Goal: Task Accomplishment & Management: Manage account settings

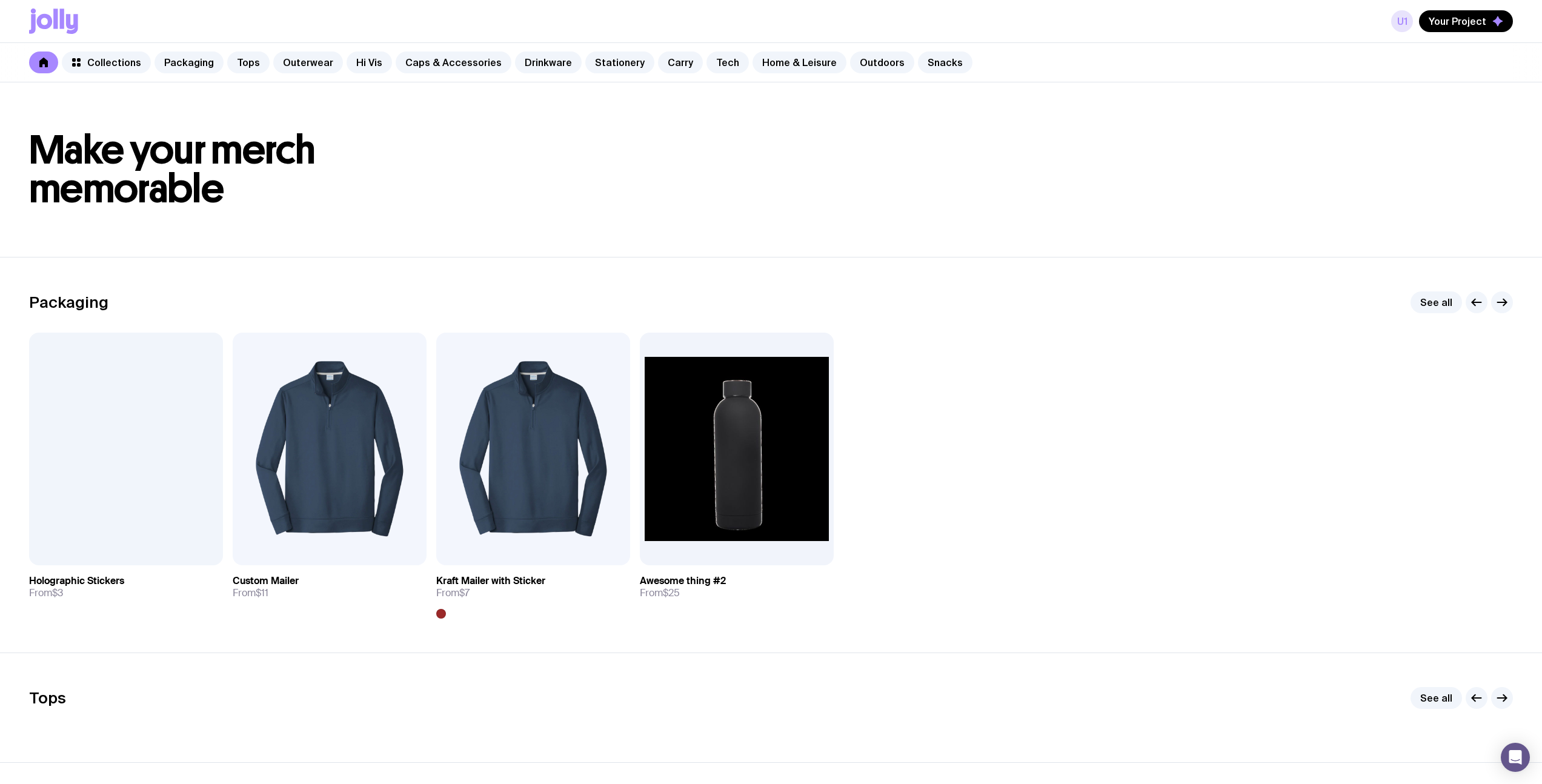
click at [1397, 20] on link "u1" at bounding box center [1402, 21] width 22 height 22
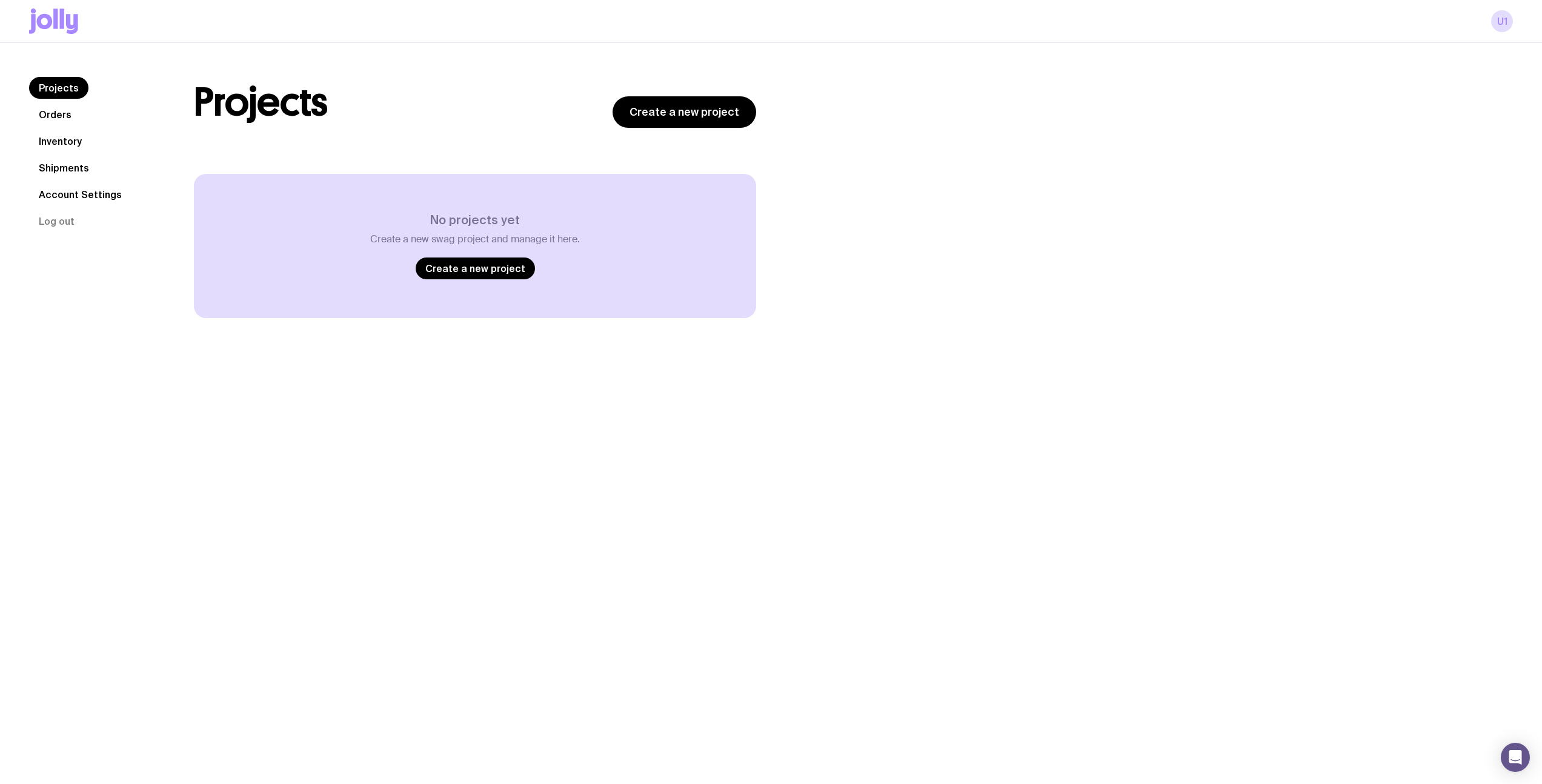
click at [67, 119] on link "Orders" at bounding box center [55, 114] width 52 height 22
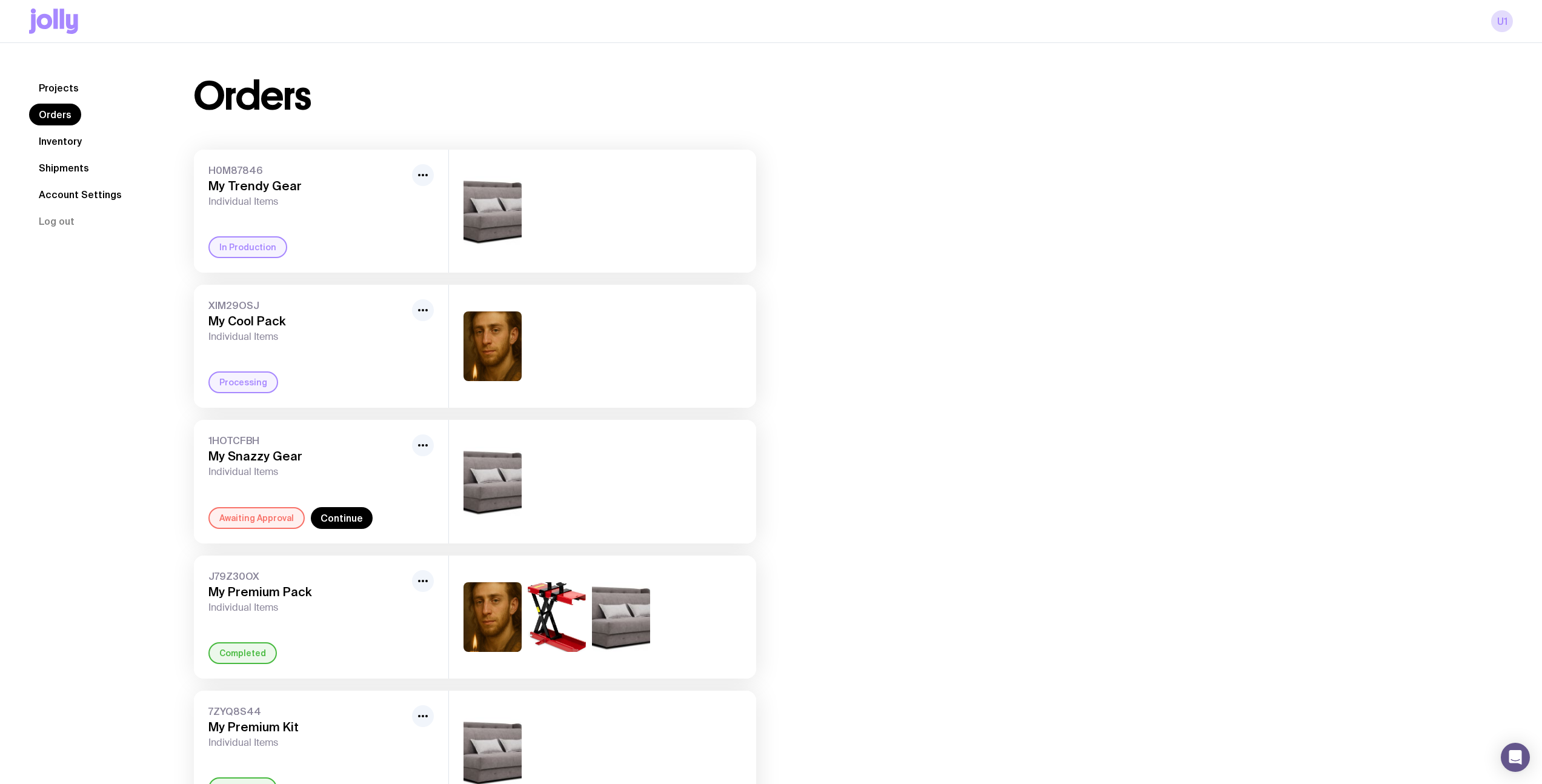
click at [841, 321] on div "Orders H0M87846 My Trendy Gear Individual Items In Production XIM29OSJ My Cool …" at bounding box center [839, 783] width 1348 height 1413
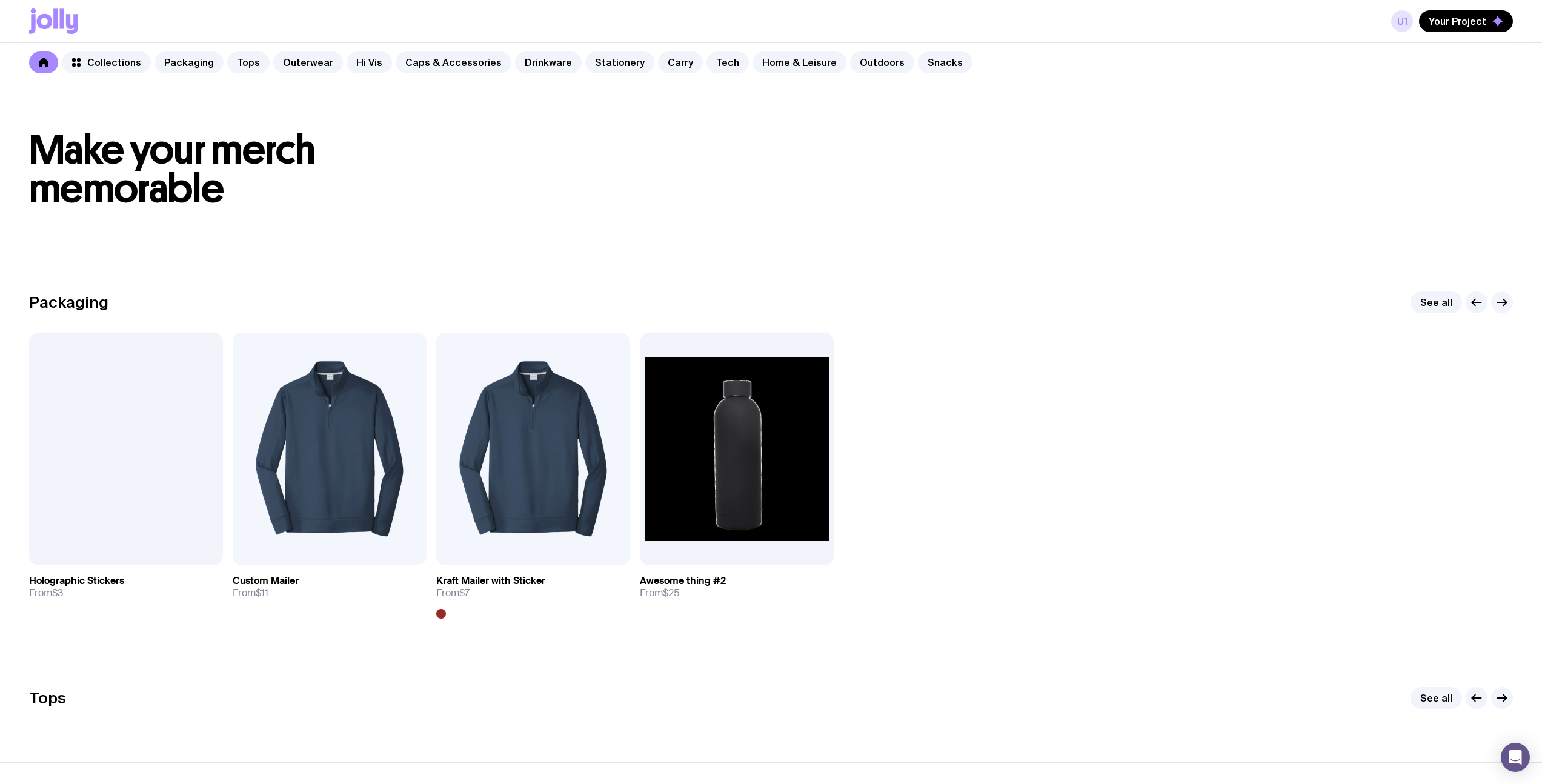
click at [1403, 24] on link "u1" at bounding box center [1402, 21] width 22 height 22
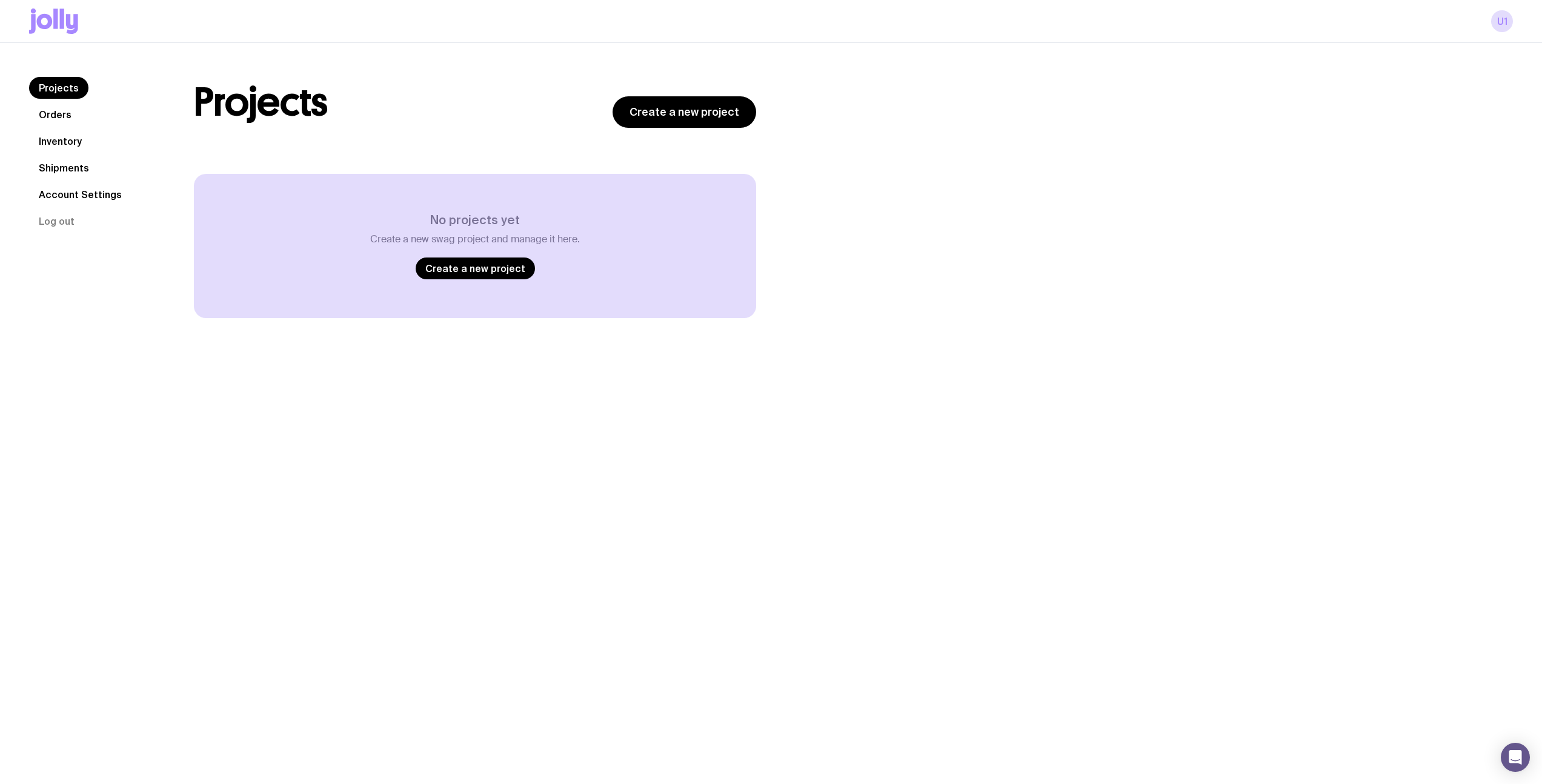
click at [70, 114] on link "Orders" at bounding box center [55, 114] width 52 height 22
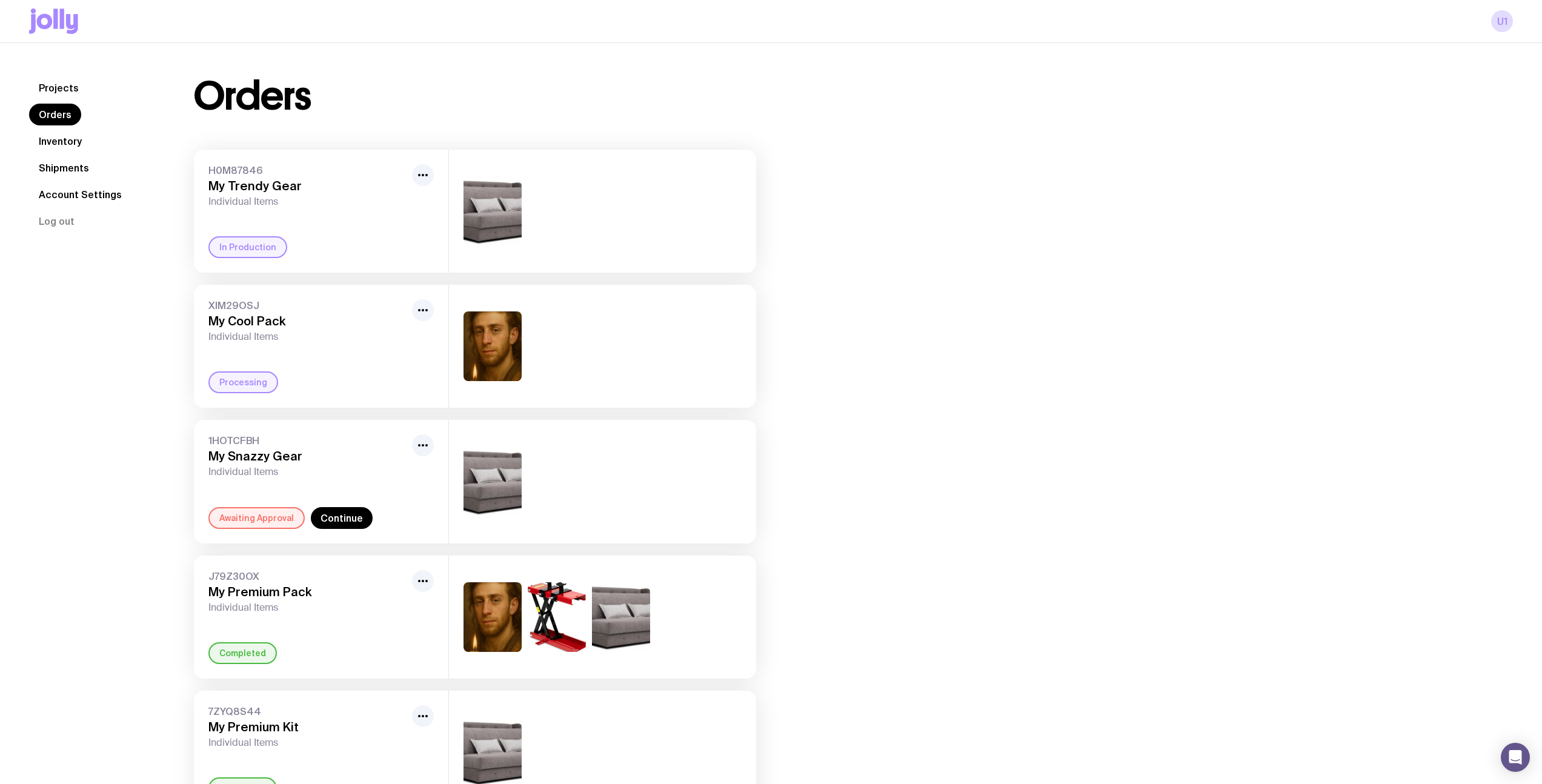
click at [53, 12] on icon at bounding box center [54, 21] width 49 height 25
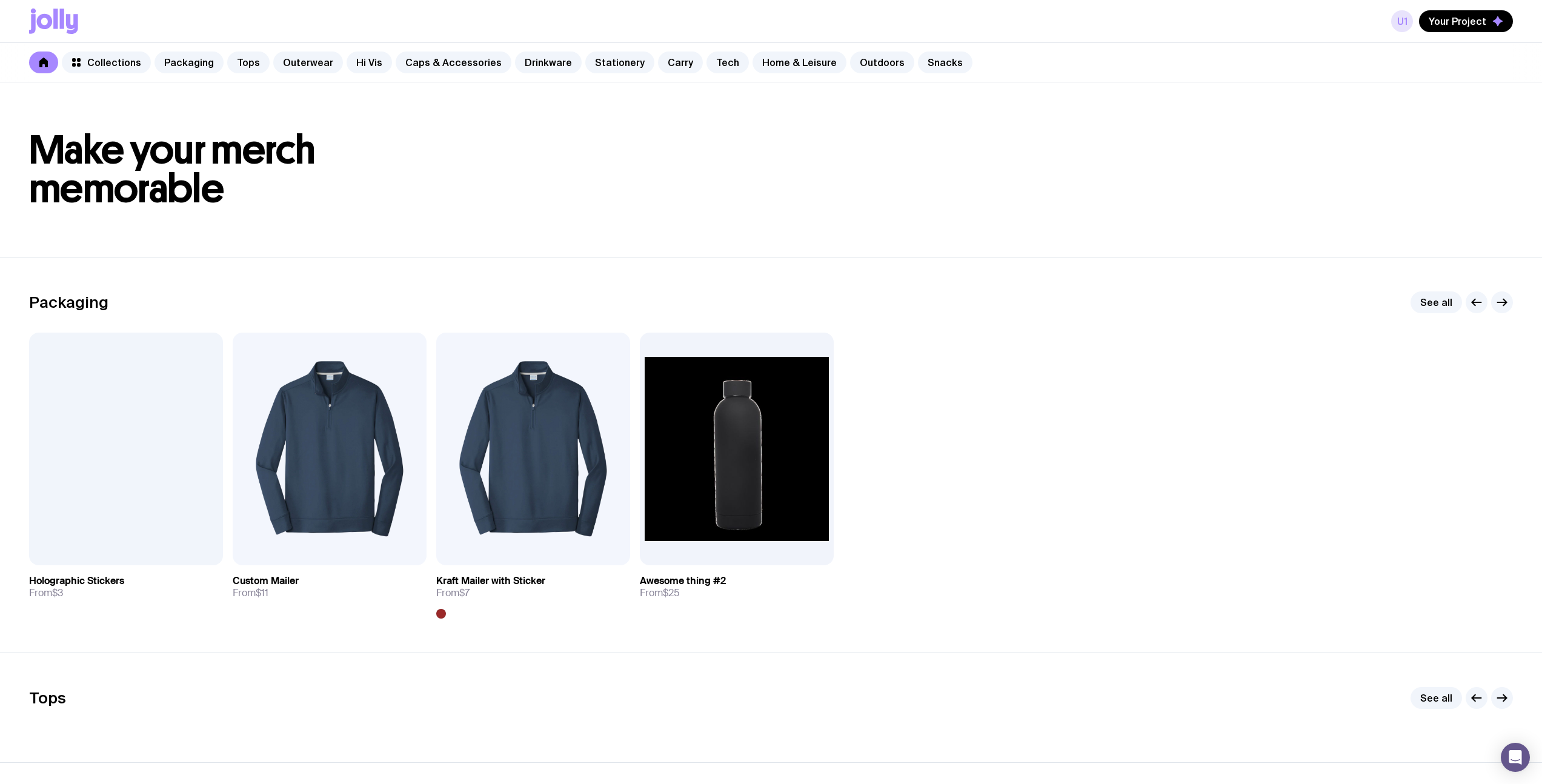
click at [1404, 14] on link "u1" at bounding box center [1402, 21] width 22 height 22
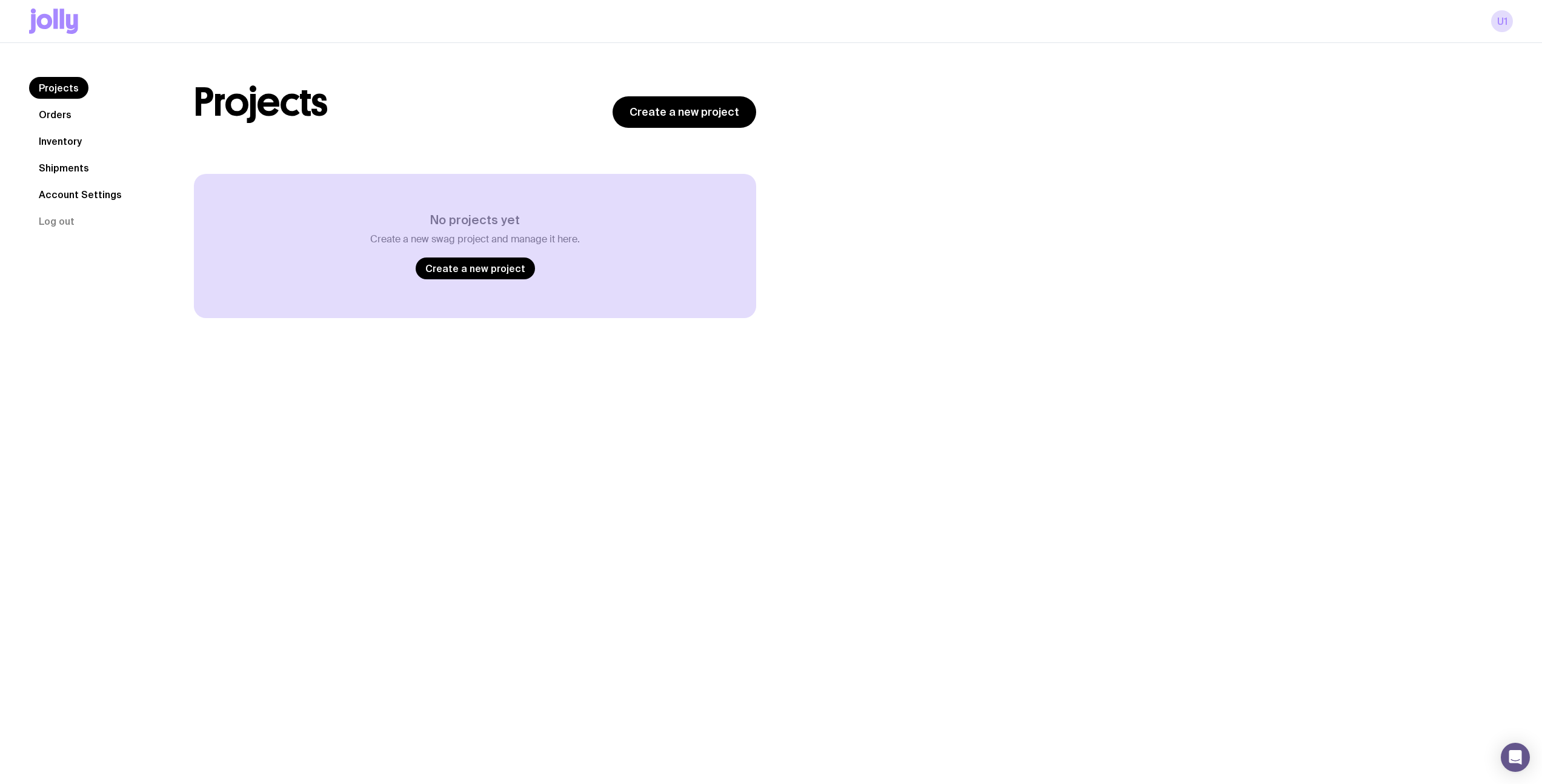
click at [53, 107] on link "Orders" at bounding box center [55, 114] width 52 height 22
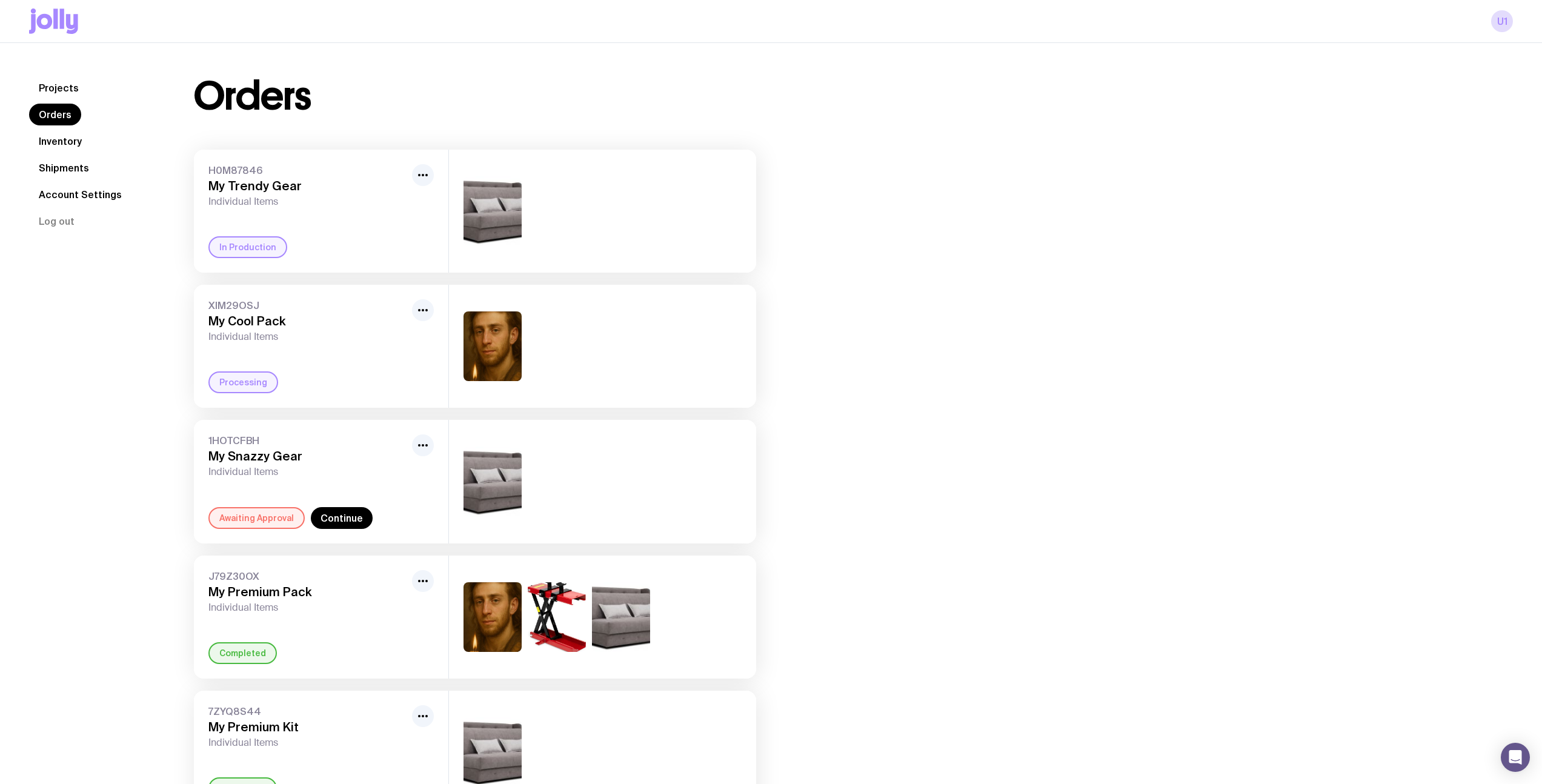
click at [79, 141] on link "Inventory" at bounding box center [61, 141] width 63 height 22
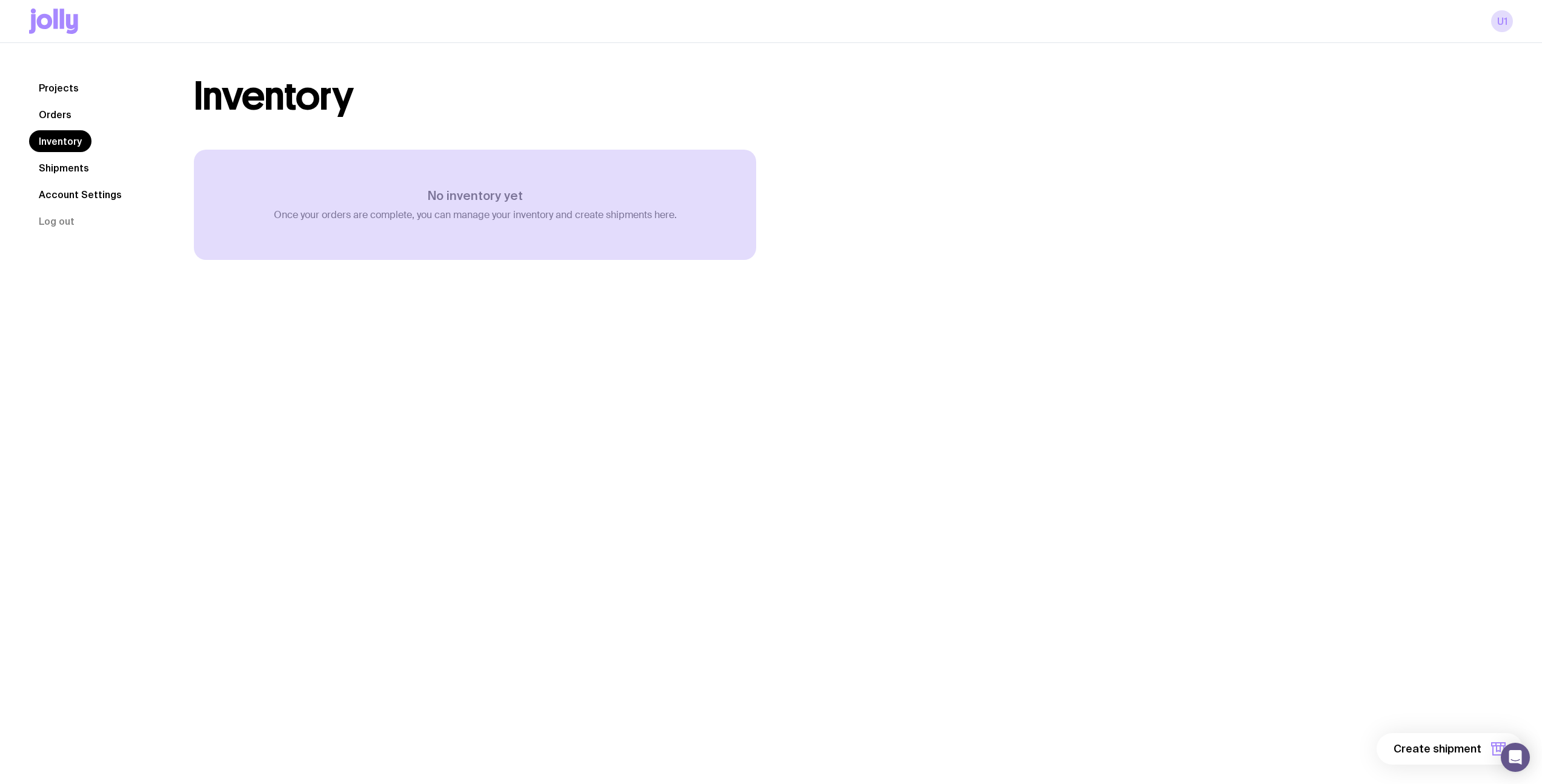
click at [68, 123] on link "Orders" at bounding box center [55, 114] width 52 height 22
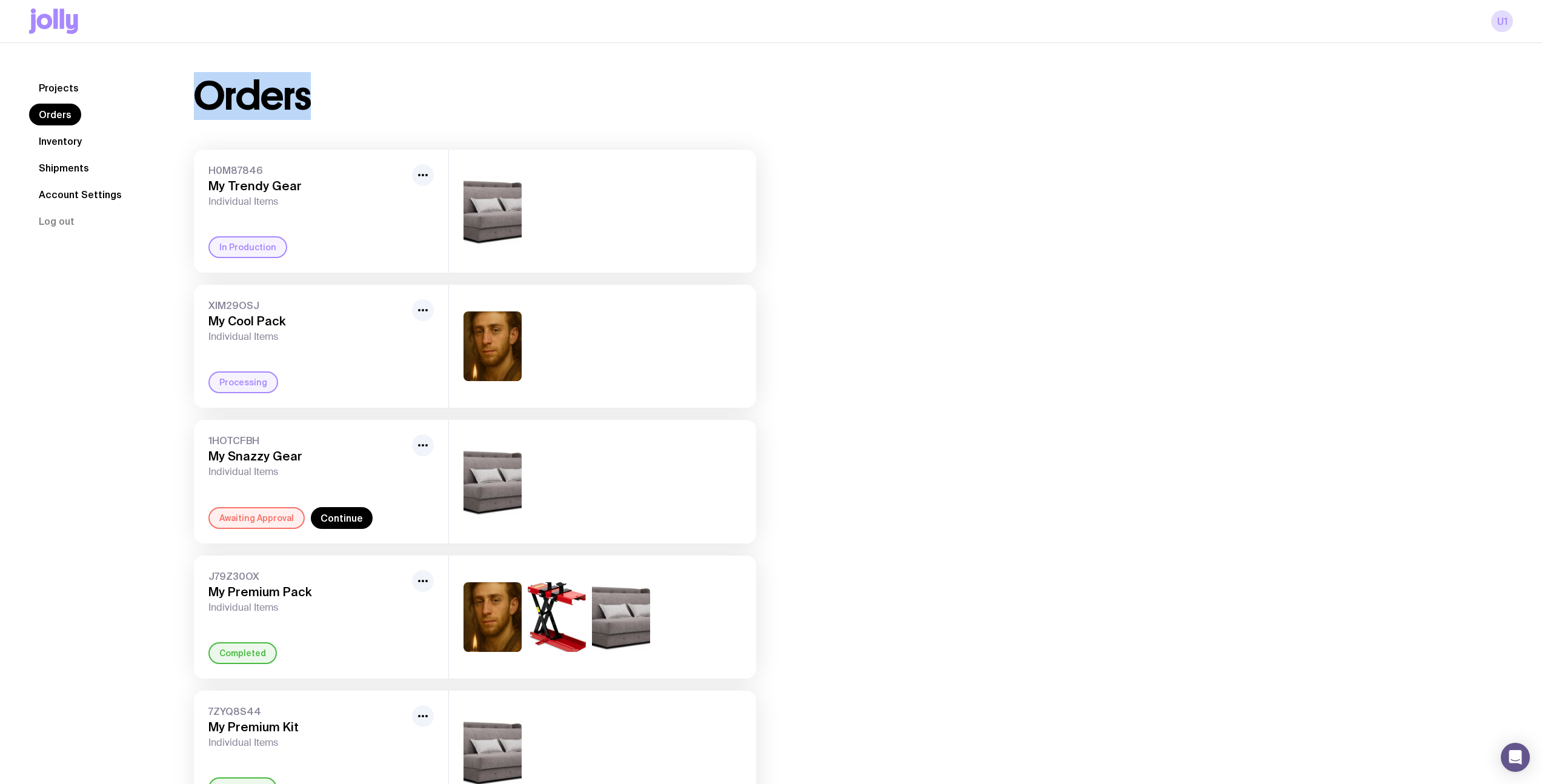
click at [374, 85] on div "Orders" at bounding box center [475, 96] width 562 height 39
click at [1191, 401] on div "Orders H0M87846 My Trendy Gear Individual Items In Production XIM29OSJ My Cool …" at bounding box center [839, 783] width 1348 height 1413
click at [63, 97] on link "Projects" at bounding box center [59, 87] width 59 height 22
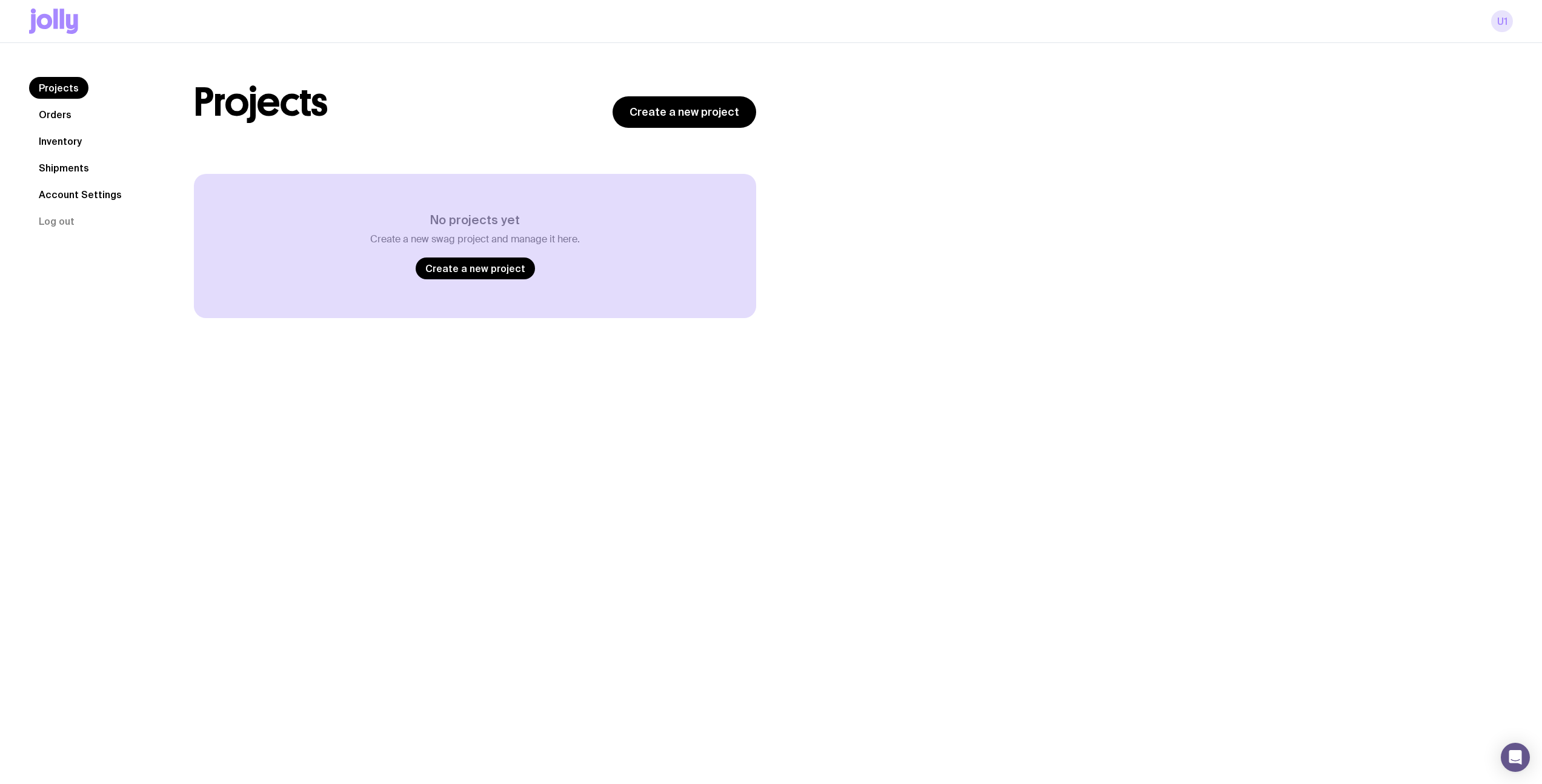
click at [1507, 25] on link "u1" at bounding box center [1502, 21] width 22 height 22
click at [63, 27] on icon at bounding box center [62, 19] width 4 height 20
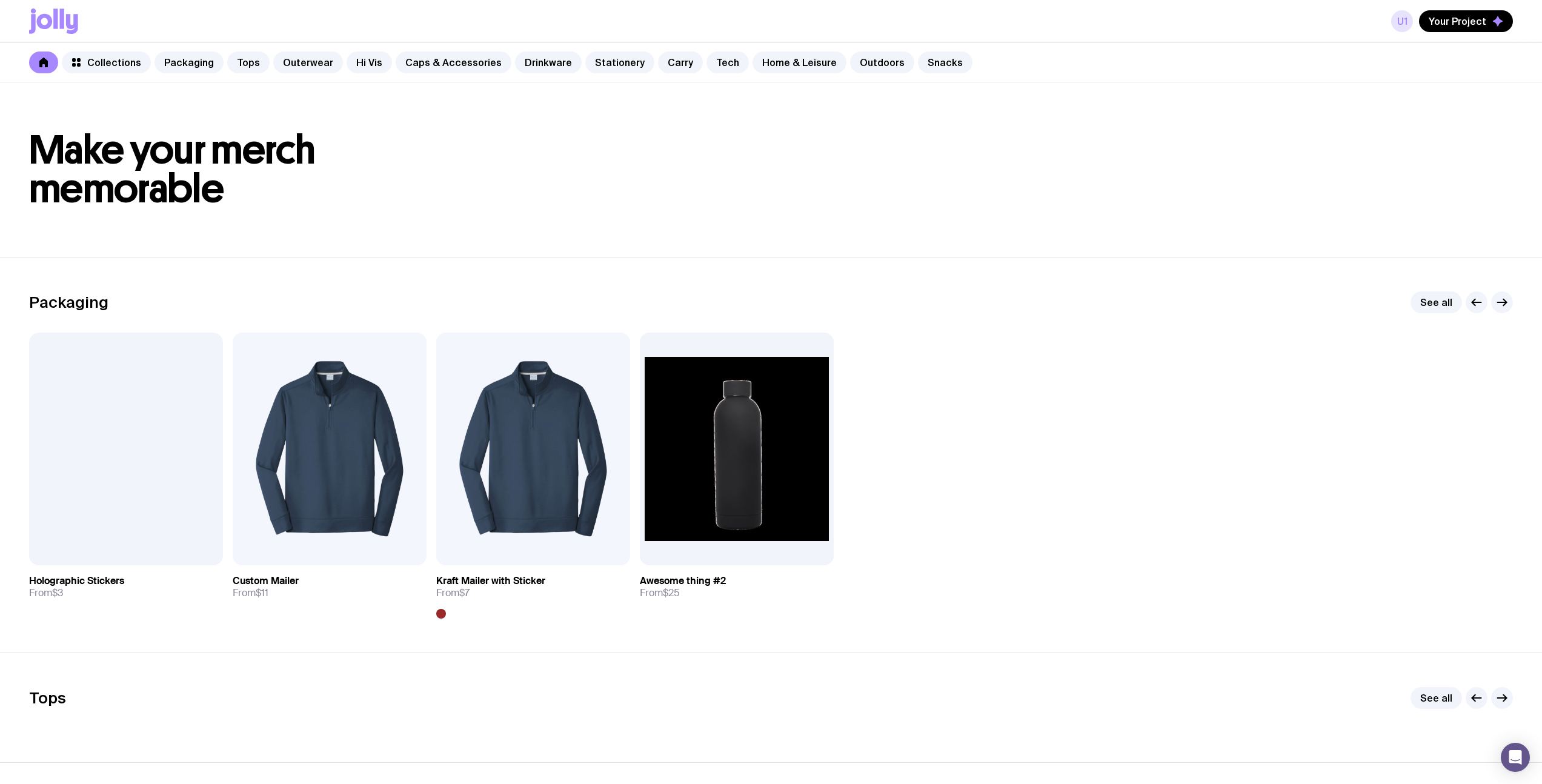
click at [1401, 22] on link "u1" at bounding box center [1402, 21] width 22 height 22
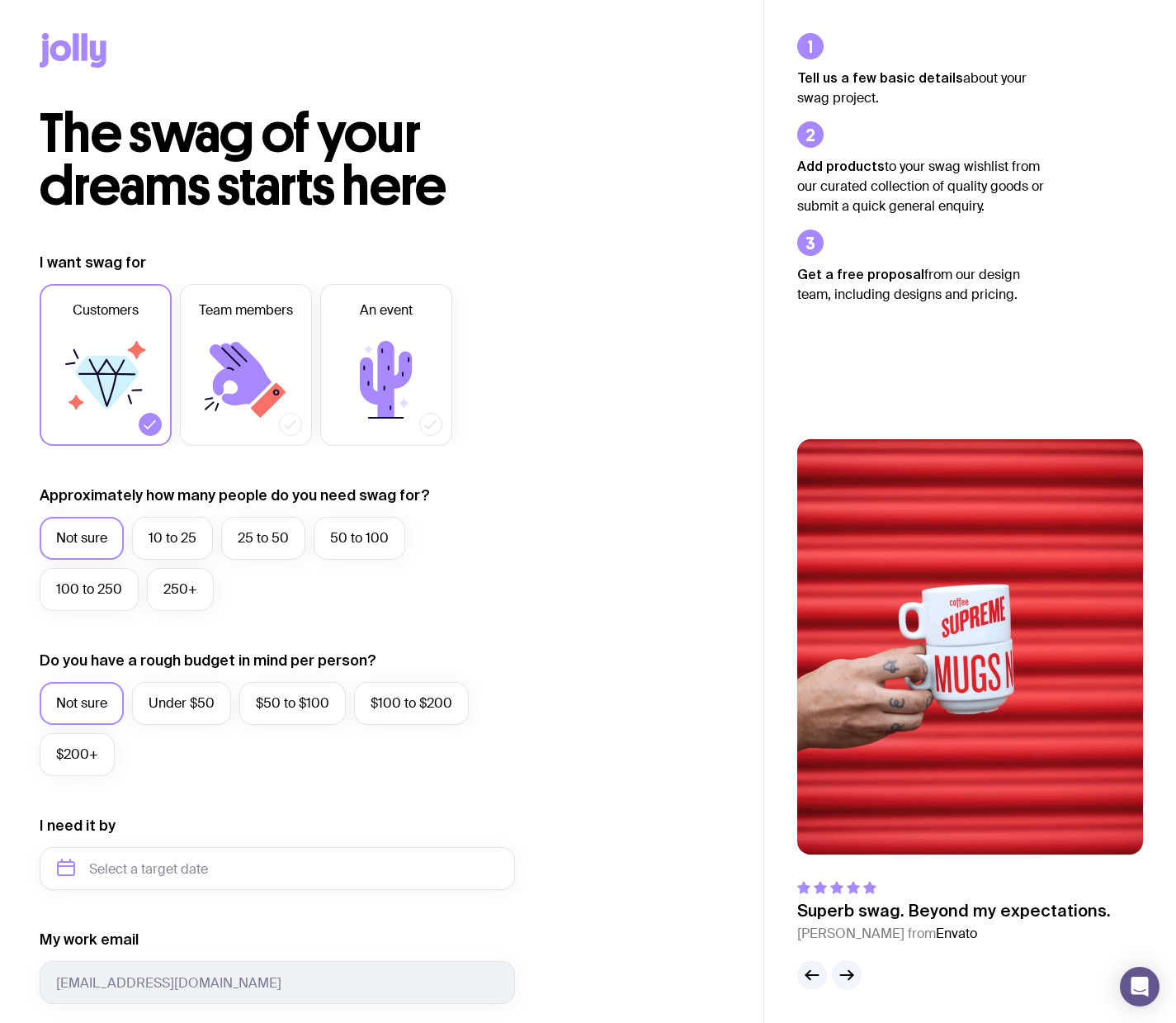
click at [74, 46] on icon at bounding box center [75, 46] width 5 height 27
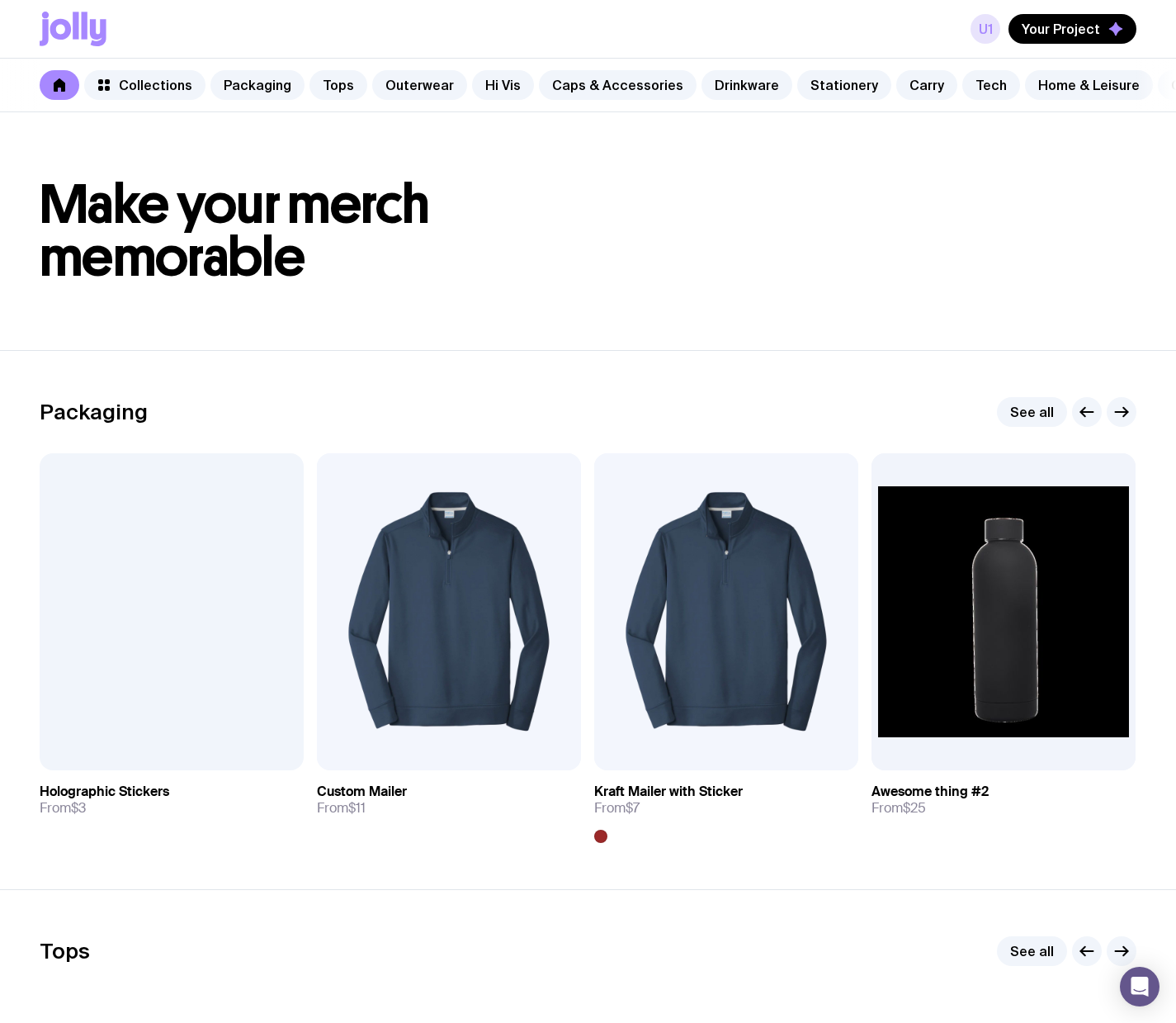
click at [990, 29] on link "u1" at bounding box center [985, 28] width 30 height 30
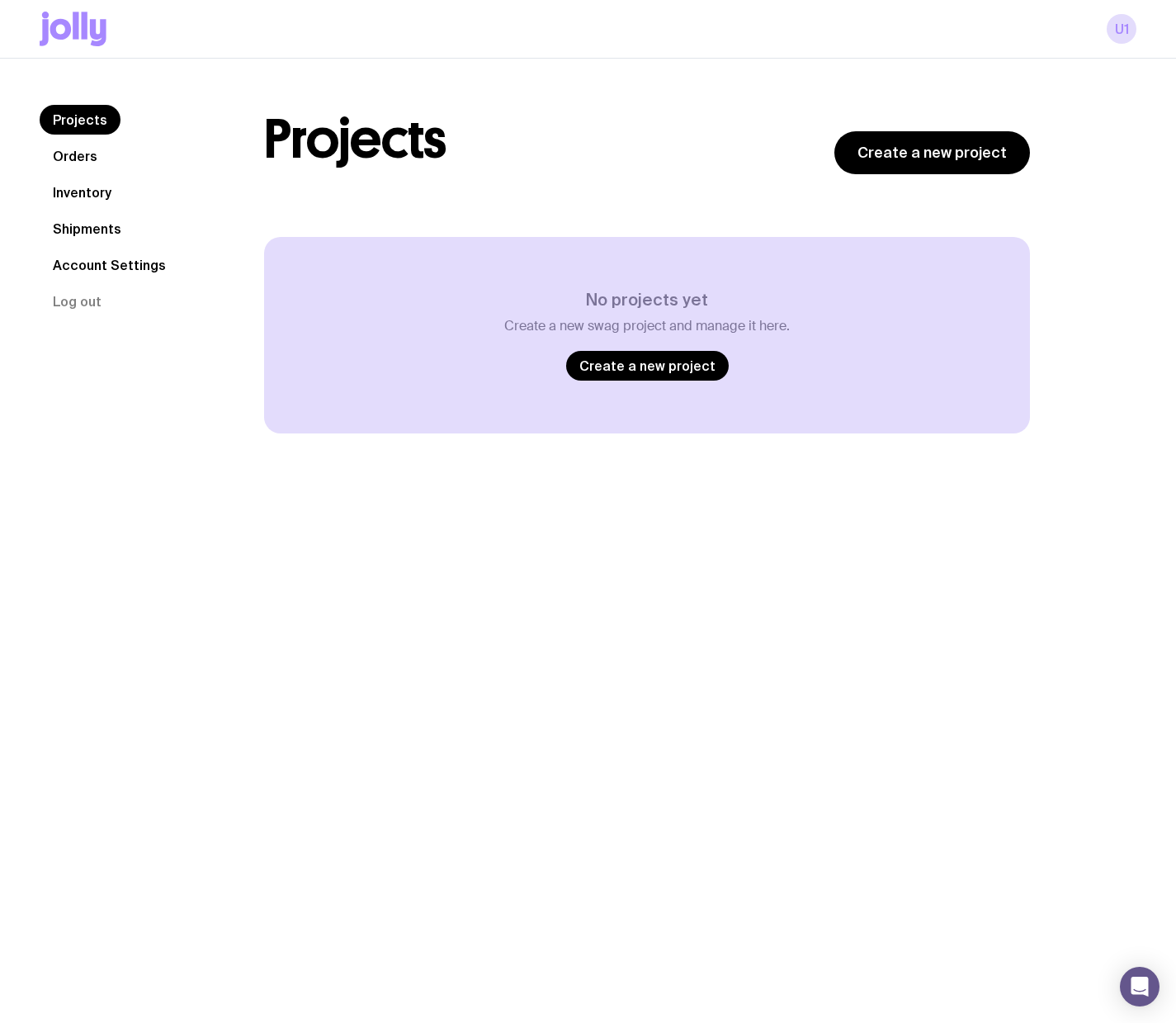
click at [51, 149] on link "Orders" at bounding box center [75, 155] width 71 height 30
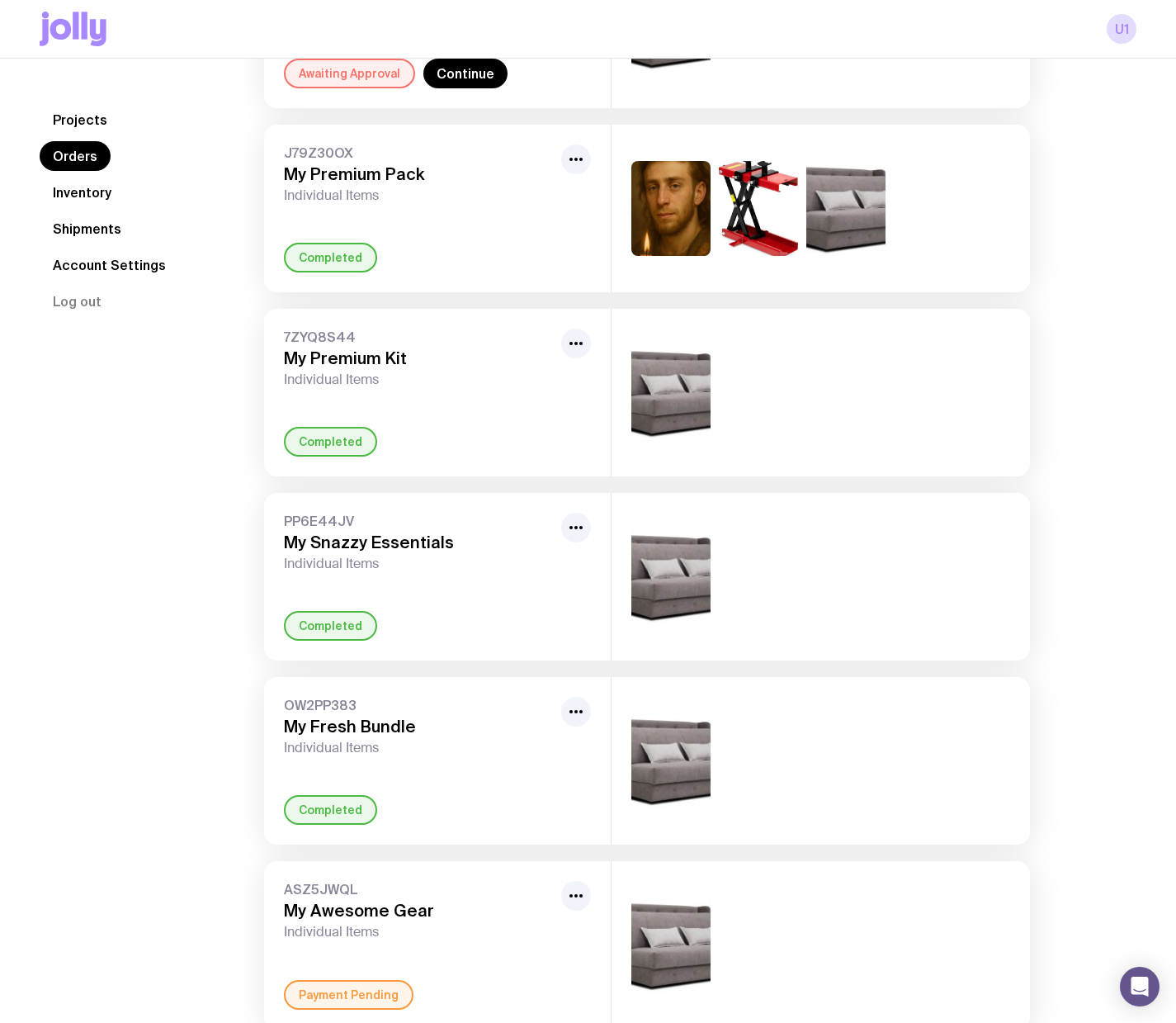
scroll to position [1054, 0]
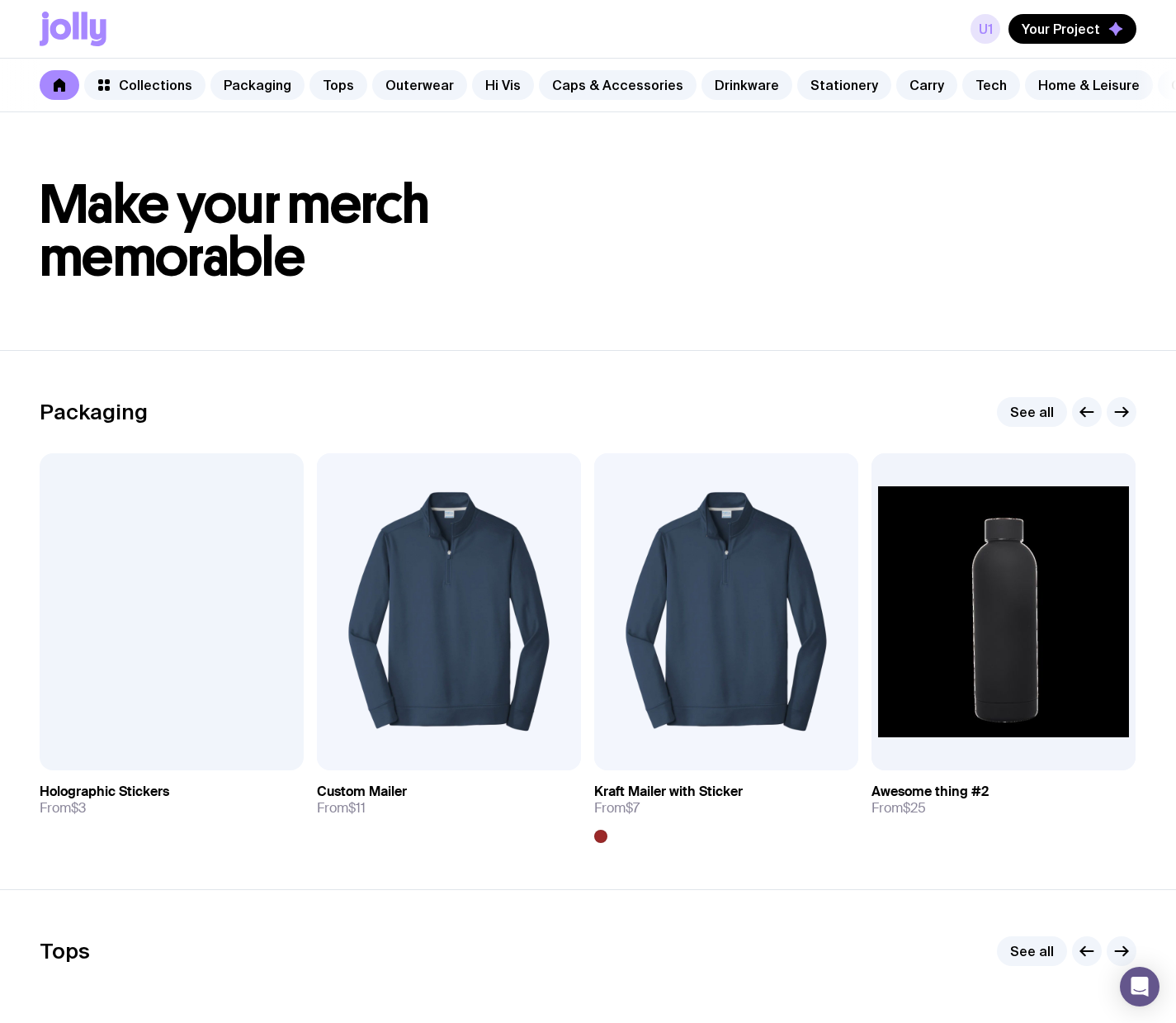
click at [990, 28] on link "u1" at bounding box center [985, 28] width 30 height 30
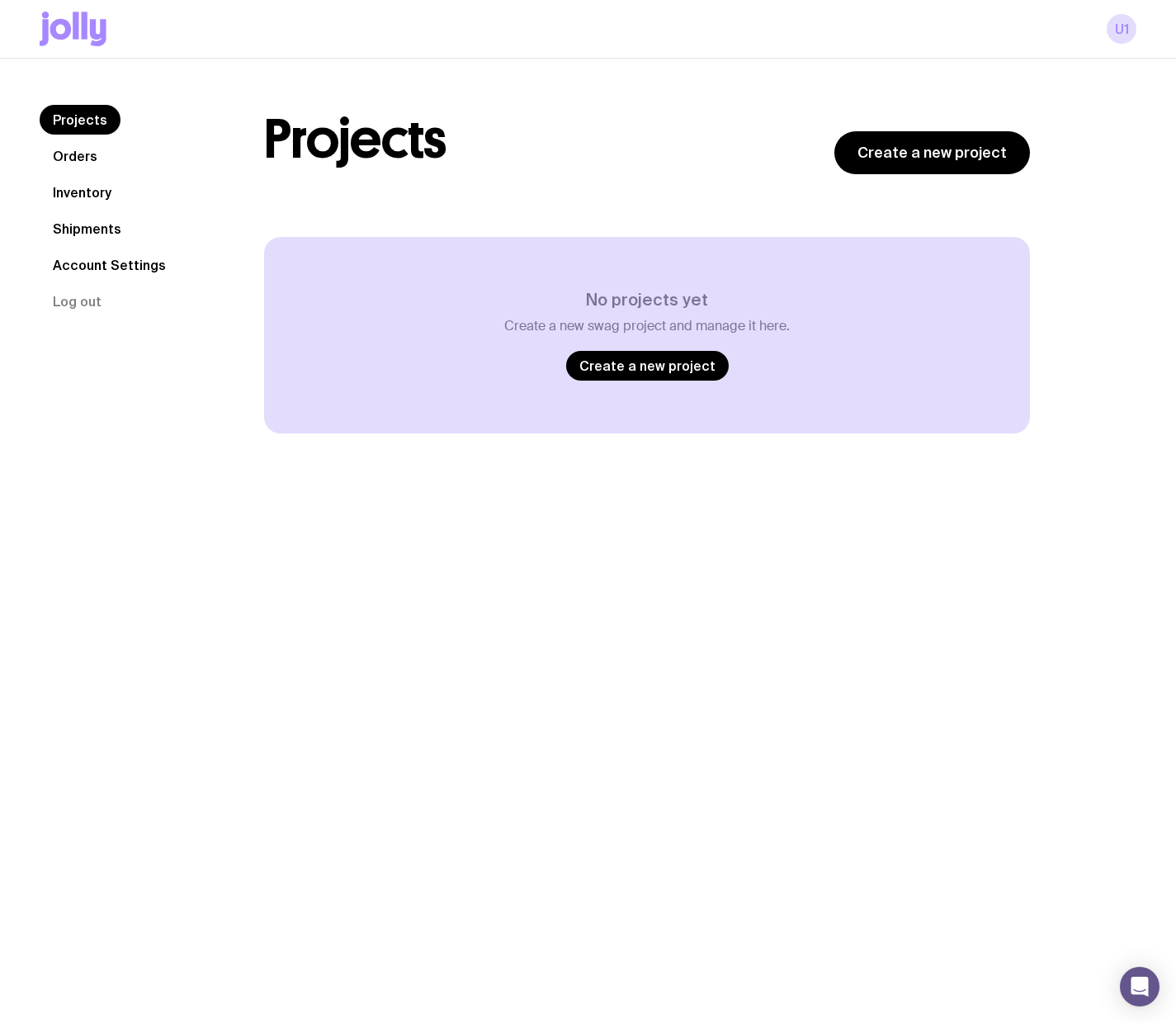
click at [95, 263] on link "Account Settings" at bounding box center [110, 264] width 140 height 30
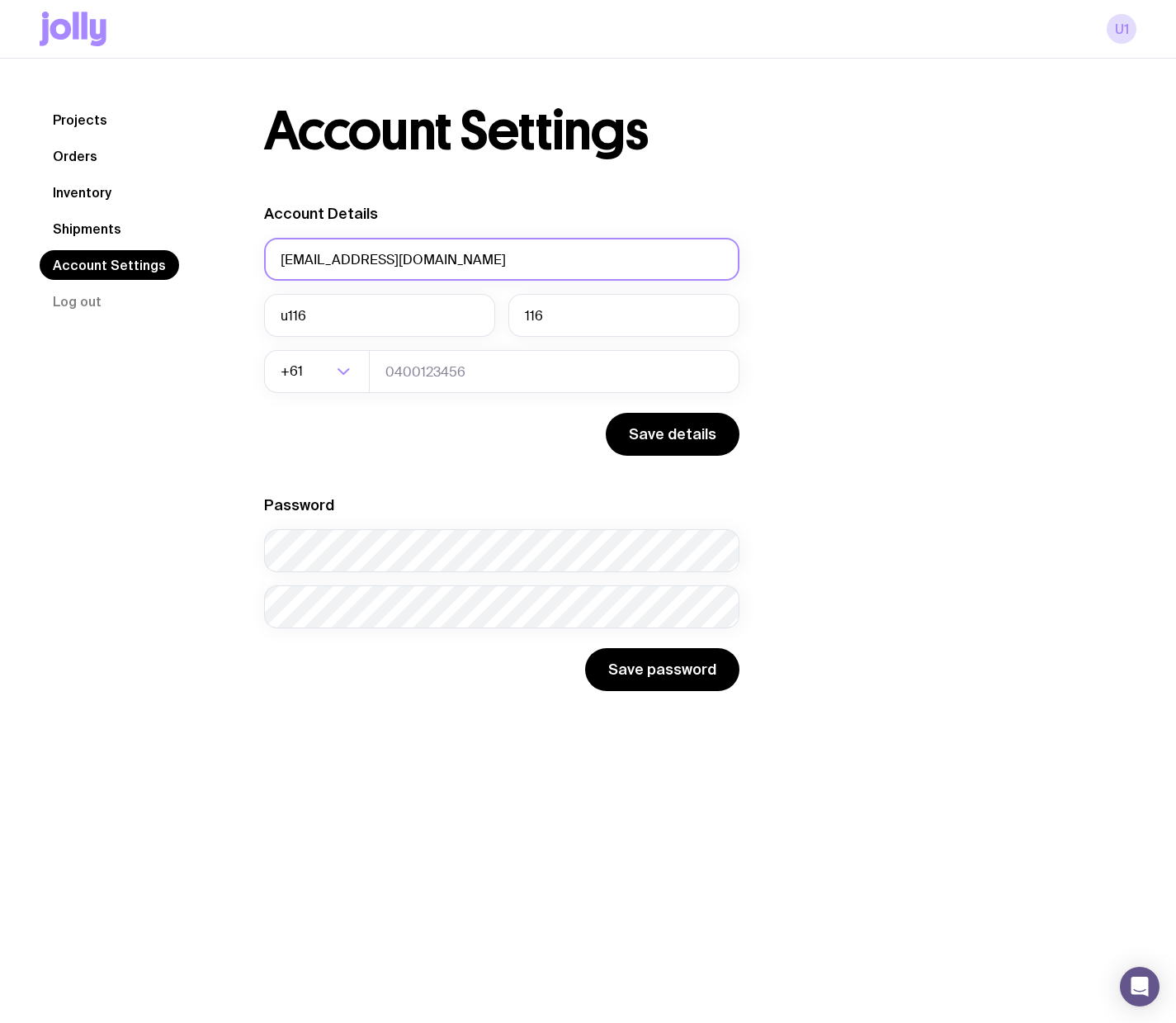
drag, startPoint x: 407, startPoint y: 262, endPoint x: 232, endPoint y: 253, distance: 175.2
click at [232, 253] on div "Account Settings Account Details [EMAIL_ADDRESS][DOMAIN_NAME] u116 116 +61 Load…" at bounding box center [647, 397] width 845 height 586
click at [84, 297] on button "Log out" at bounding box center [77, 301] width 75 height 30
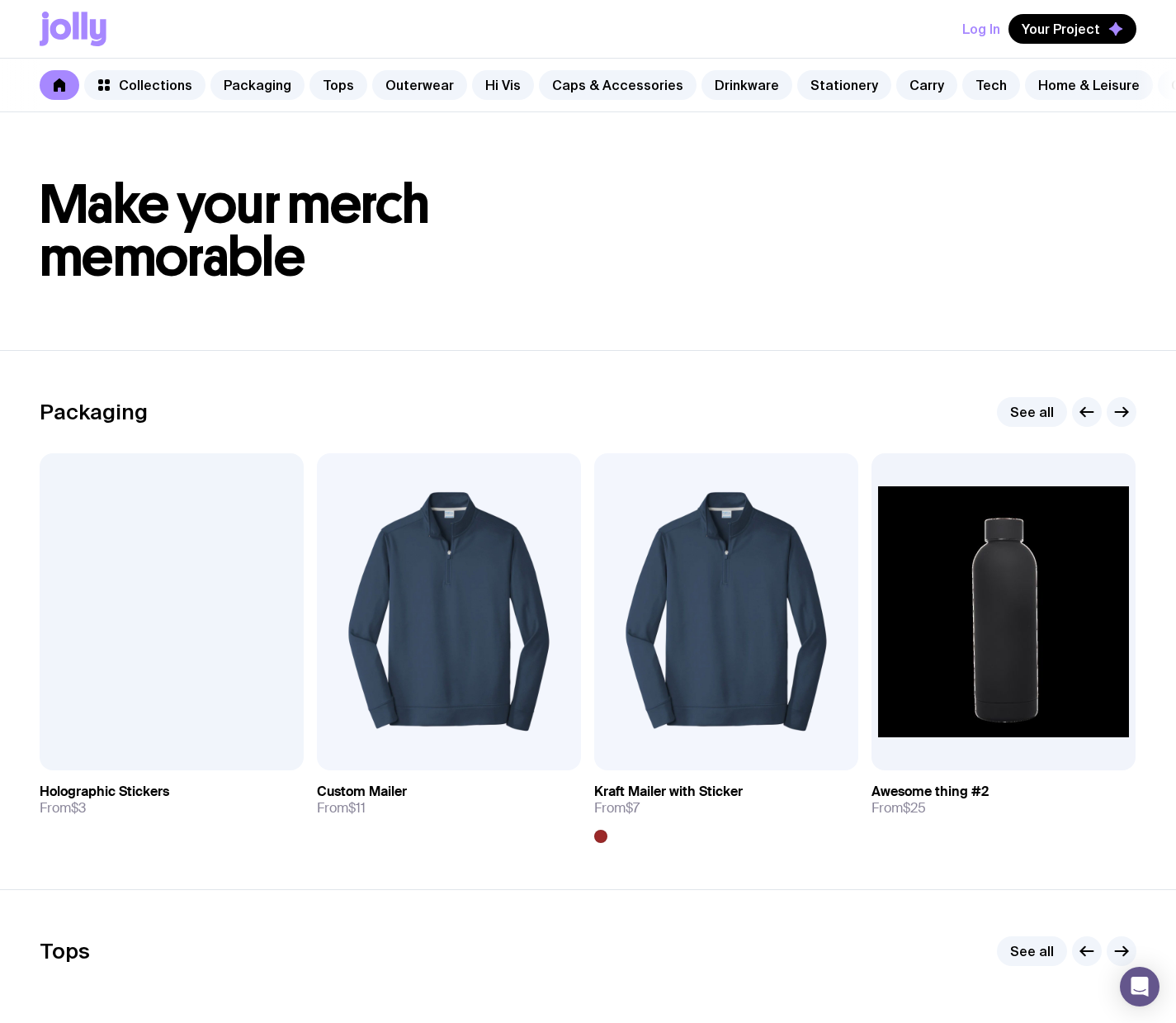
click at [983, 24] on button "Log In" at bounding box center [982, 28] width 38 height 30
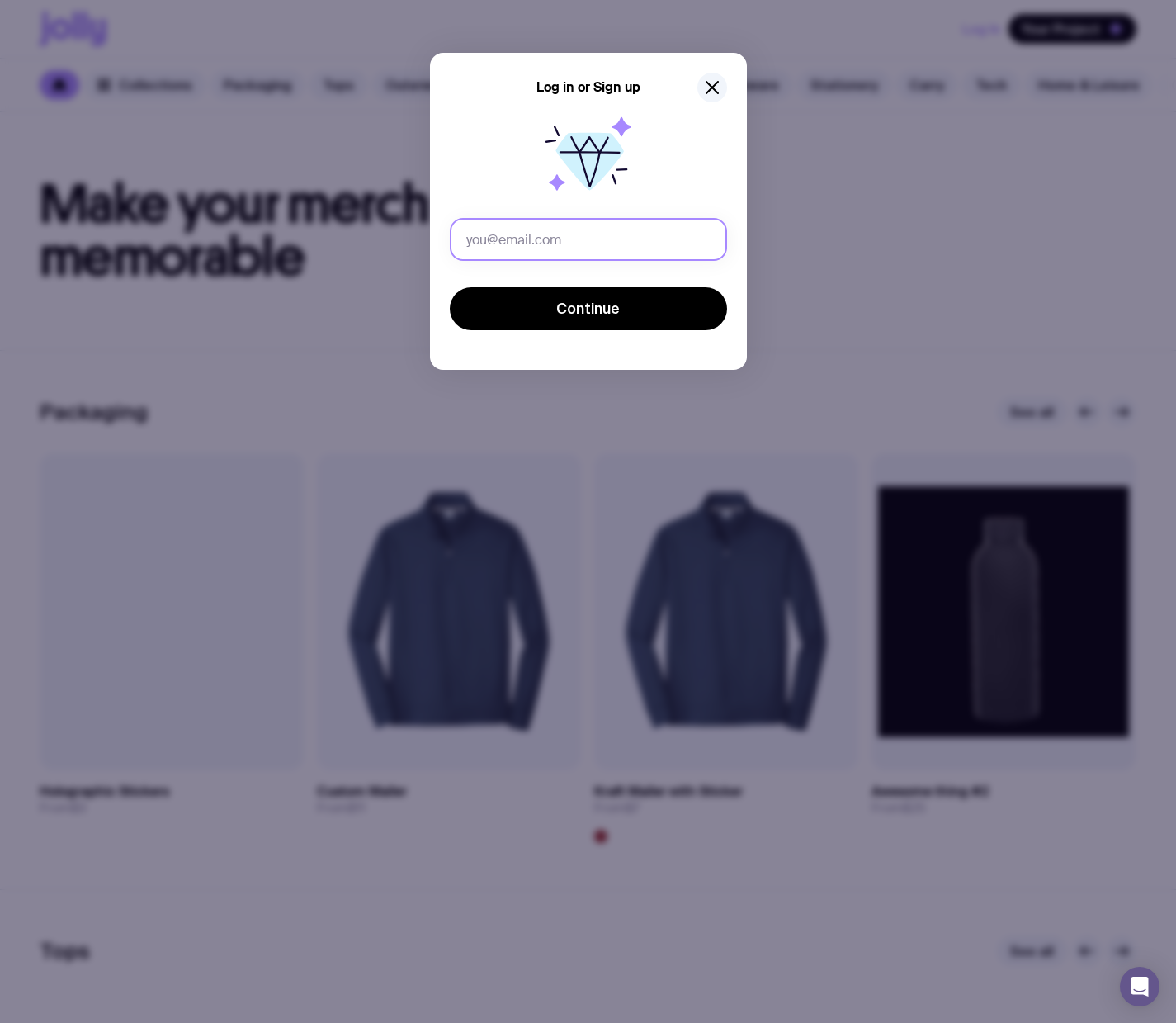
click at [505, 249] on input "text" at bounding box center [588, 239] width 277 height 43
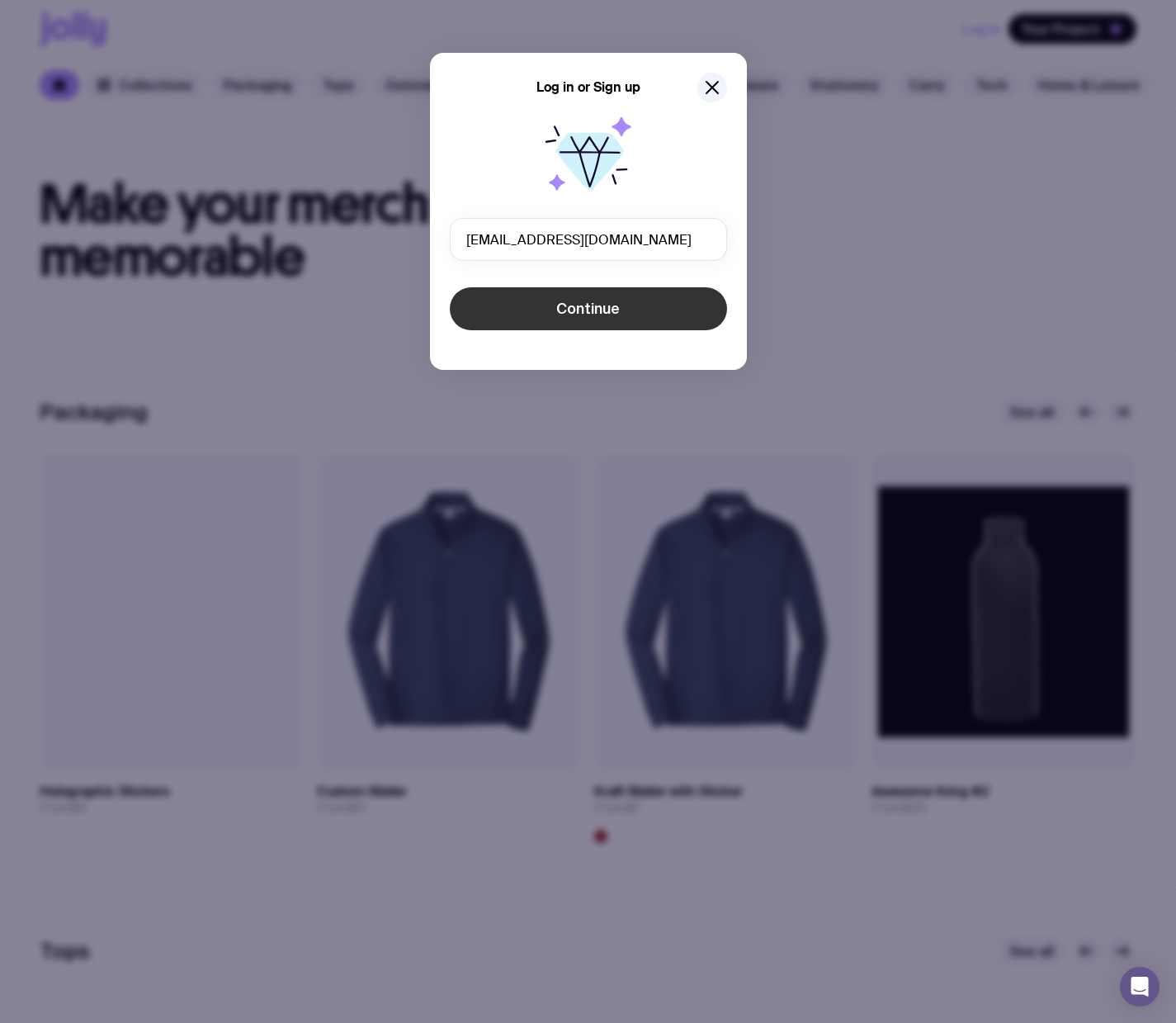
type input "[EMAIL_ADDRESS][DOMAIN_NAME]"
click at [566, 287] on button "Continue" at bounding box center [588, 308] width 277 height 43
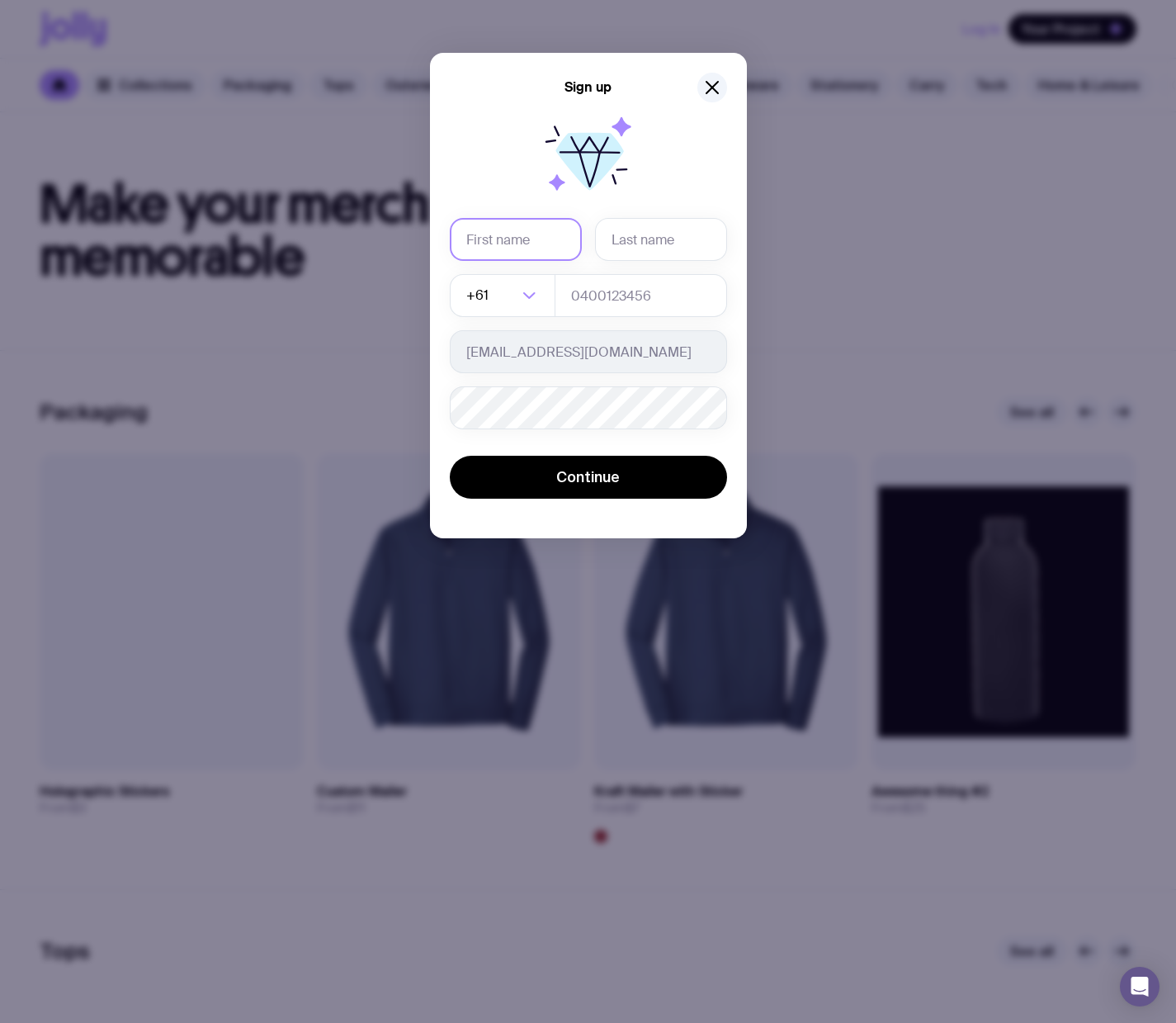
click at [546, 241] on input "text" at bounding box center [515, 239] width 132 height 43
type input "uuu"
type input "1117"
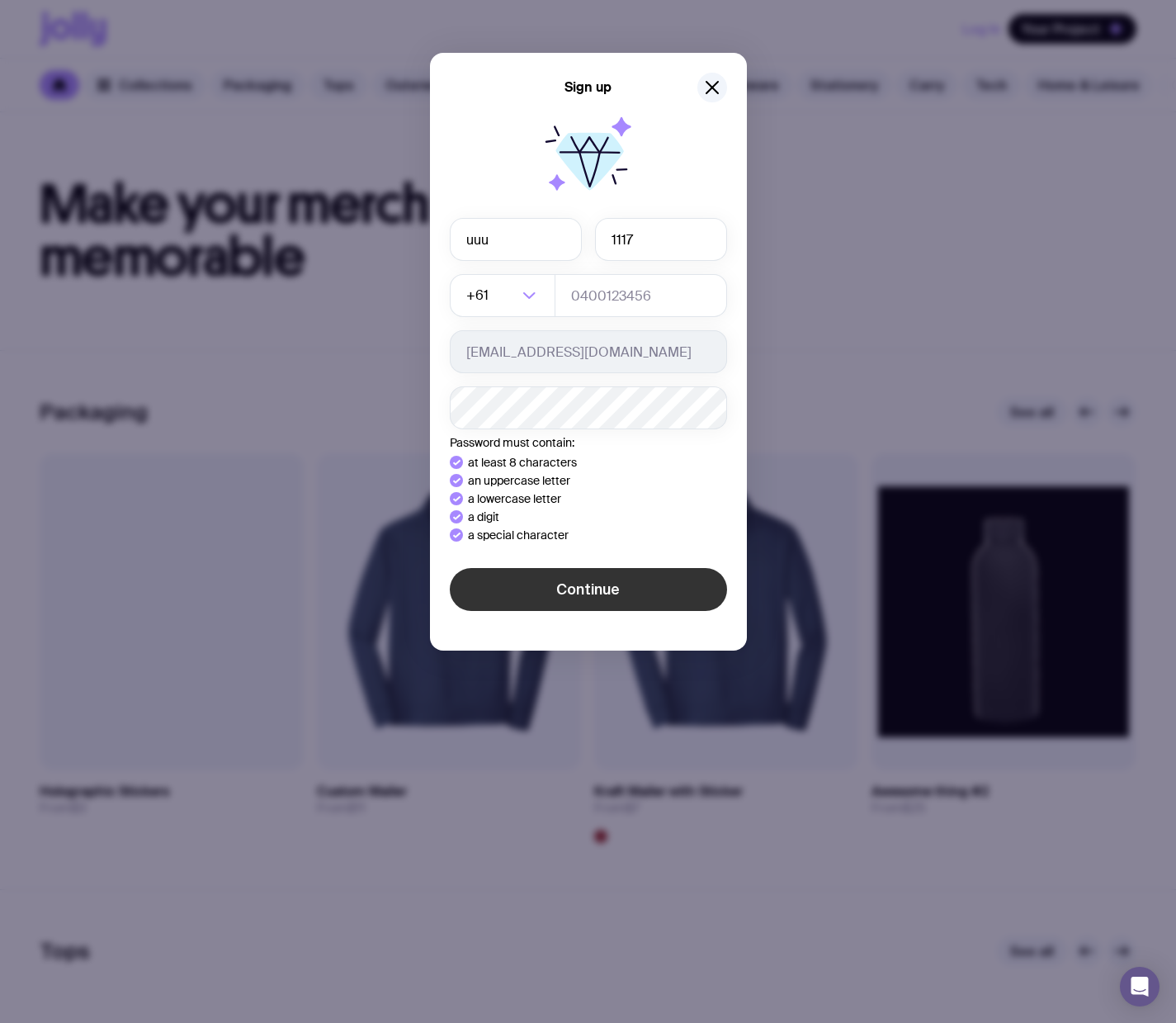
click at [498, 584] on div "Sign up uuu 1117 +61 Loading... [EMAIL_ADDRESS][DOMAIN_NAME] Password must cont…" at bounding box center [588, 352] width 317 height 598
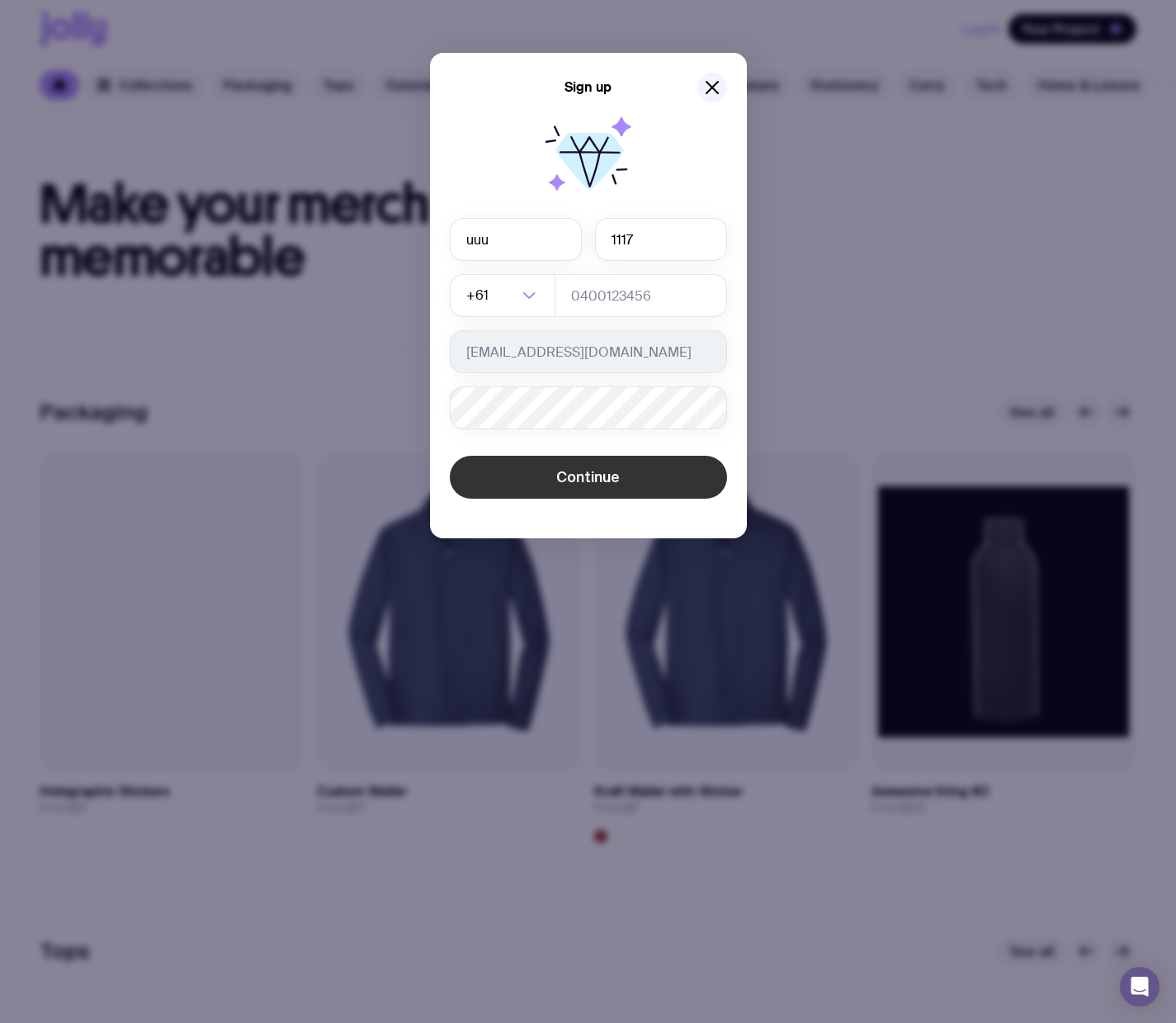
click at [533, 475] on button "Continue" at bounding box center [588, 477] width 277 height 43
